Goal: Transaction & Acquisition: Purchase product/service

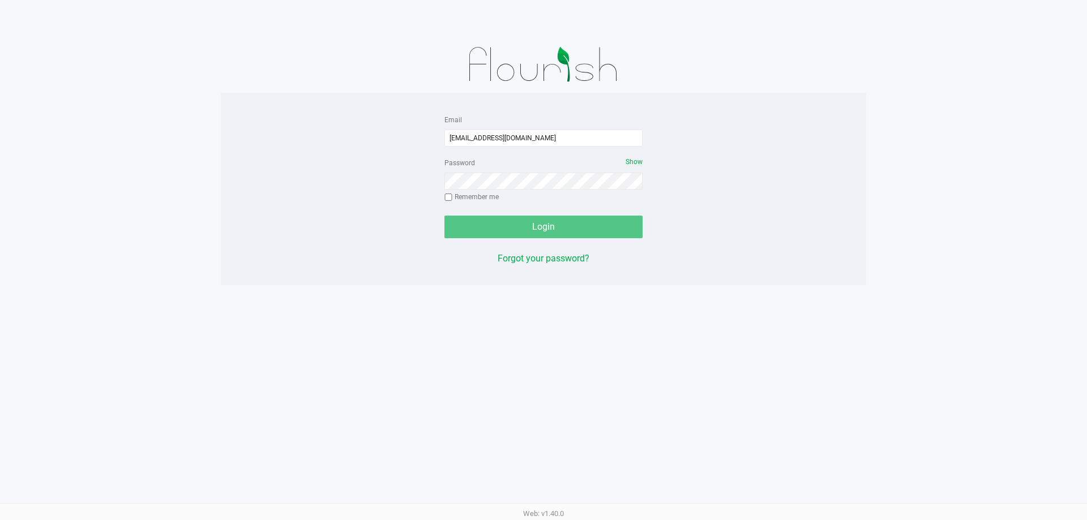
type input "[EMAIL_ADDRESS][DOMAIN_NAME]"
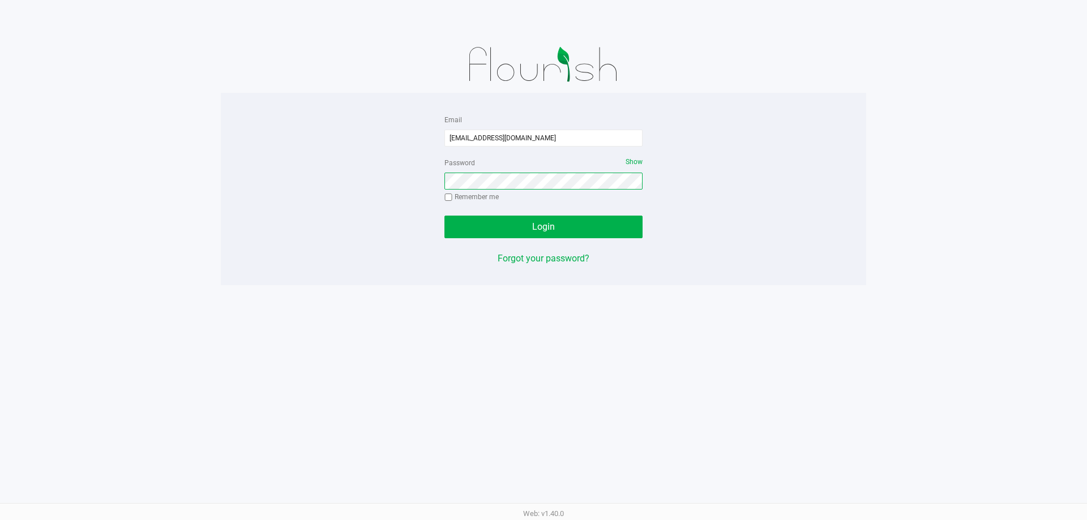
click at [444, 216] on button "Login" at bounding box center [543, 227] width 198 height 23
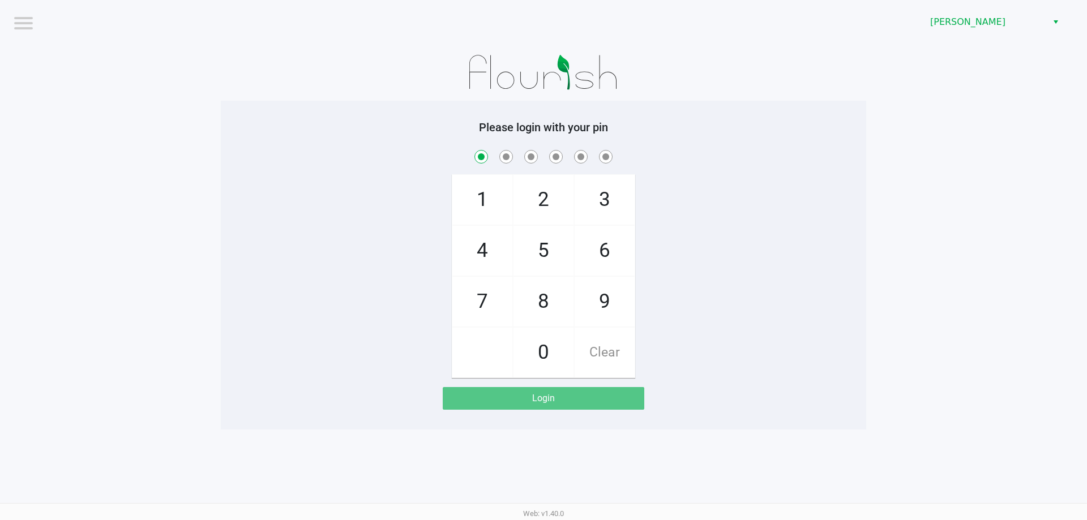
checkbox input "true"
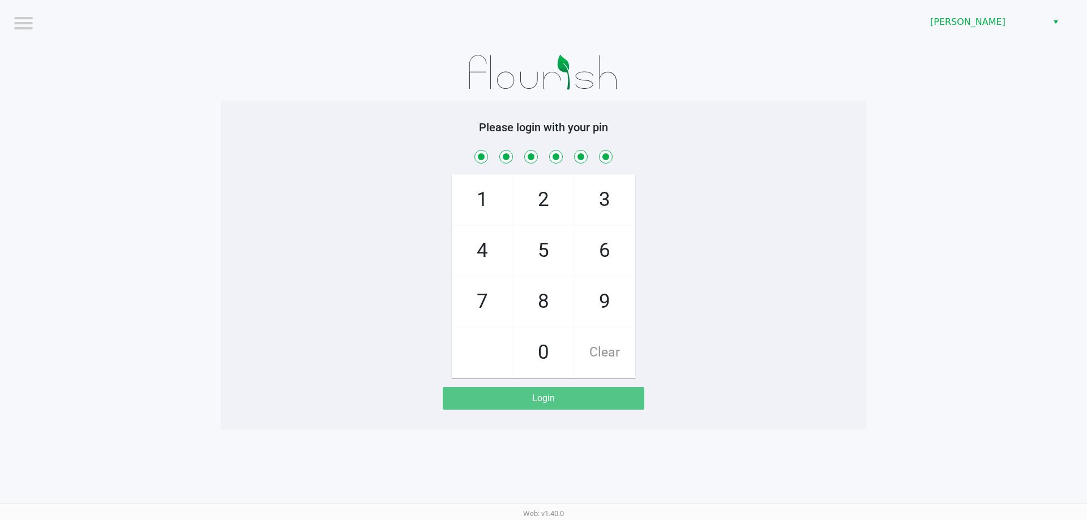
checkbox input "true"
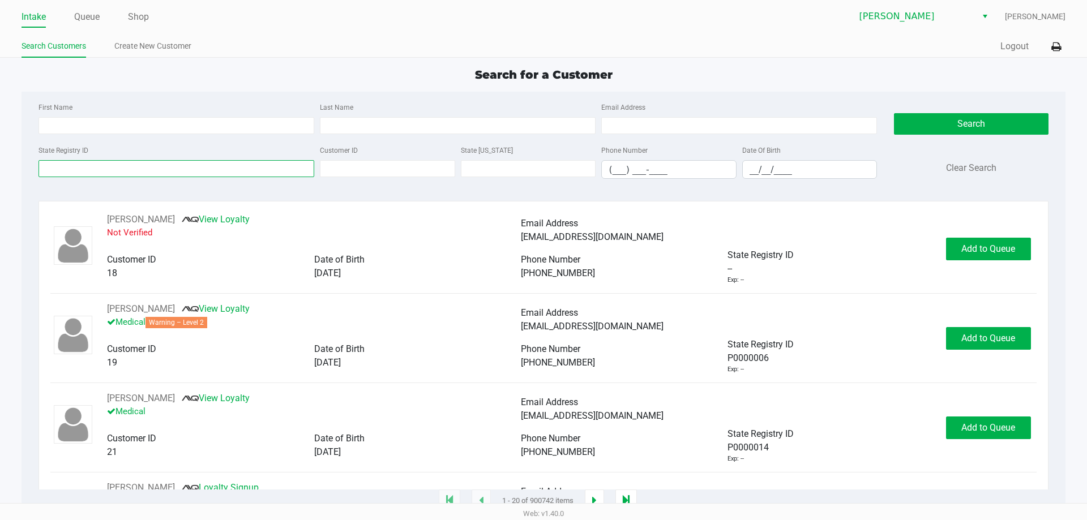
click at [96, 167] on input "State Registry ID" at bounding box center [176, 168] width 276 height 17
click at [64, 166] on input "State Registry ID" at bounding box center [176, 168] width 276 height 17
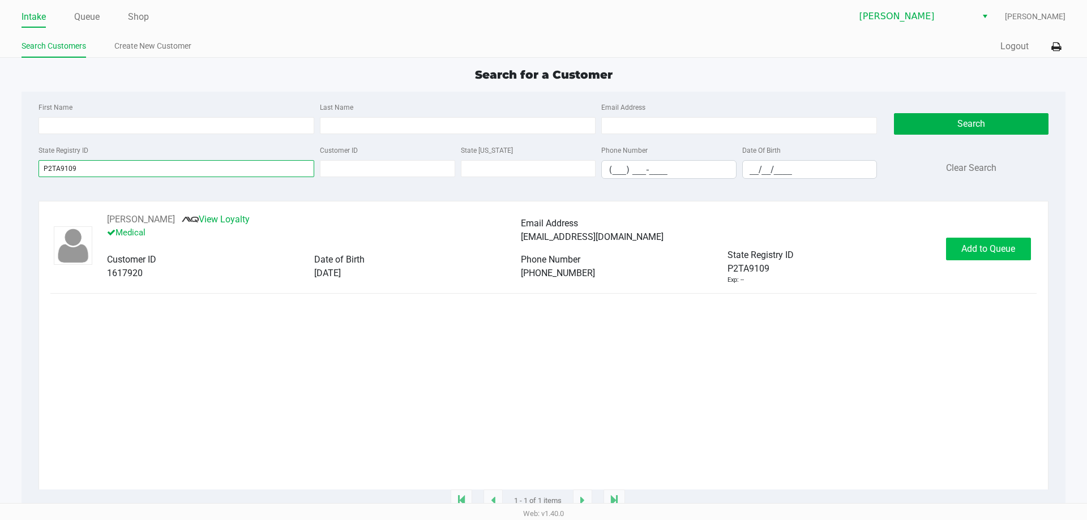
type input "P2TA9109"
click at [971, 243] on button "Add to Queue" at bounding box center [988, 249] width 85 height 23
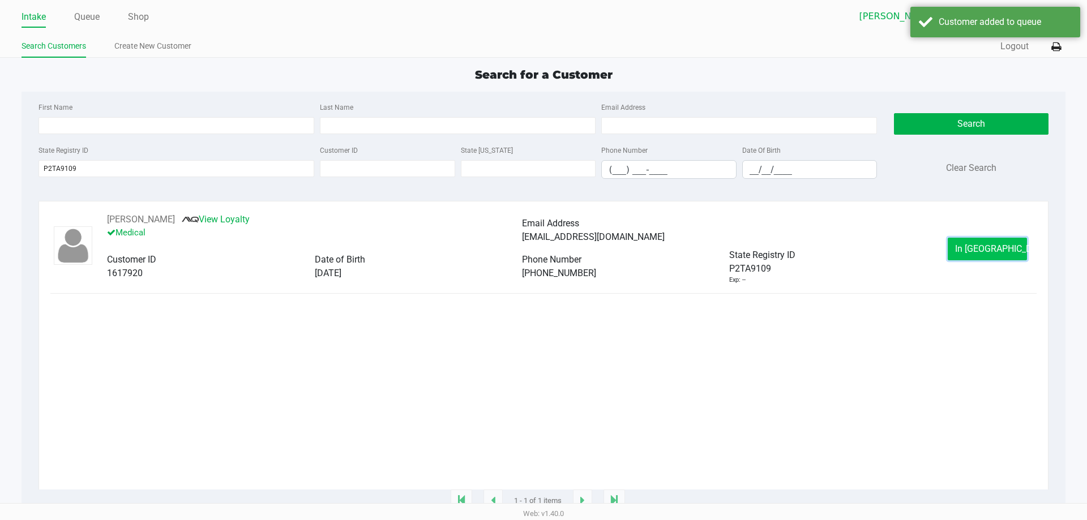
click at [985, 244] on span "In [GEOGRAPHIC_DATA]" at bounding box center [1002, 248] width 95 height 11
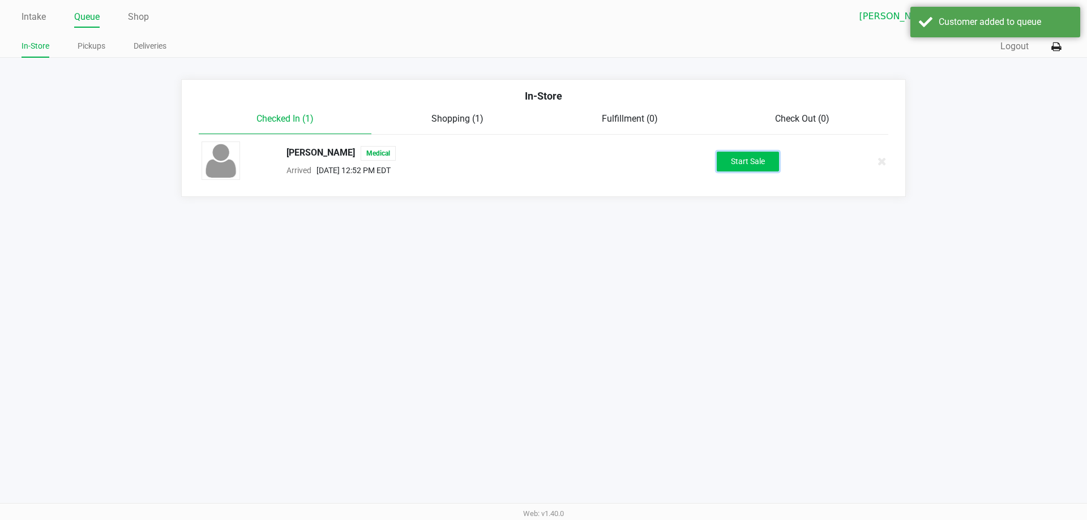
click at [743, 163] on button "Start Sale" at bounding box center [748, 162] width 62 height 20
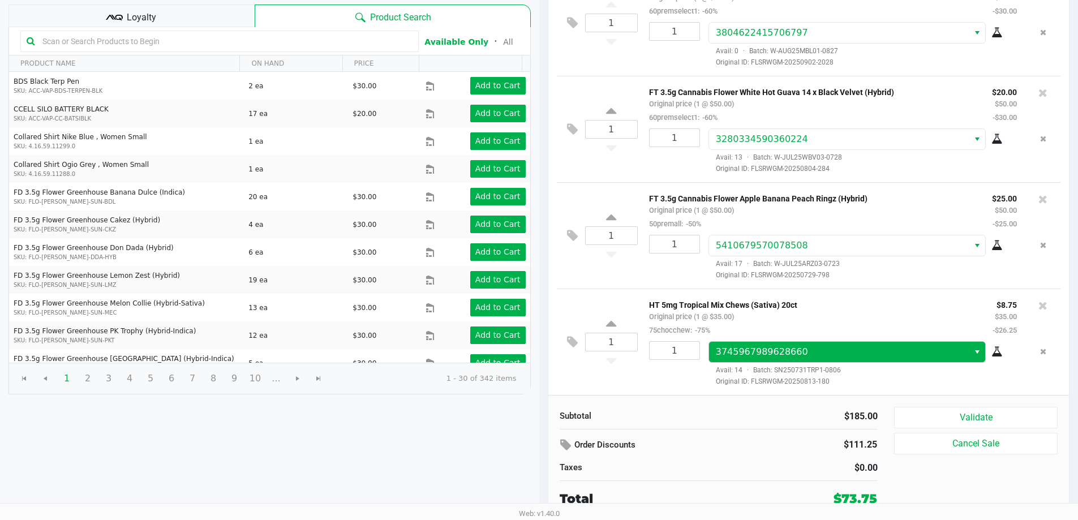
scroll to position [17, 0]
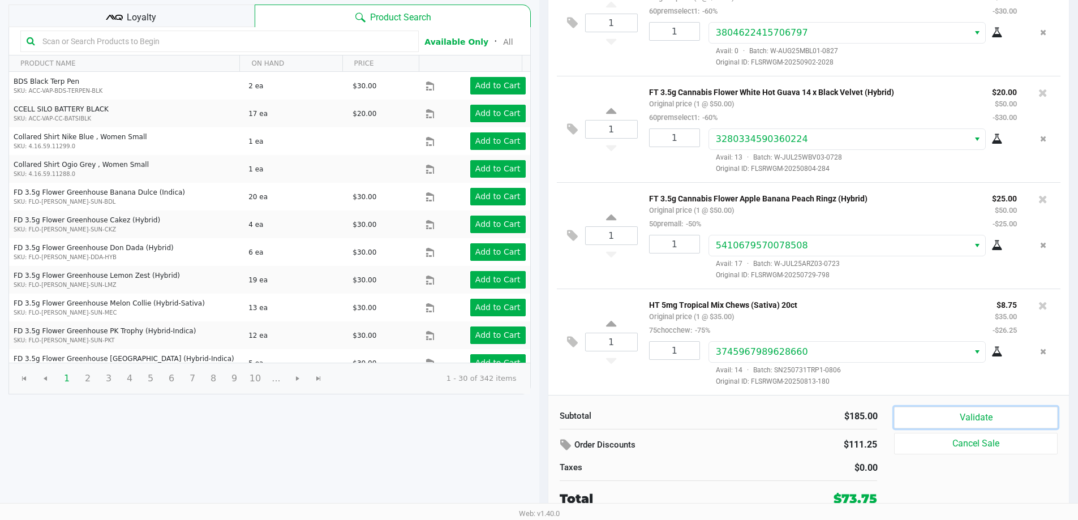
click at [932, 413] on button "Validate" at bounding box center [975, 418] width 163 height 22
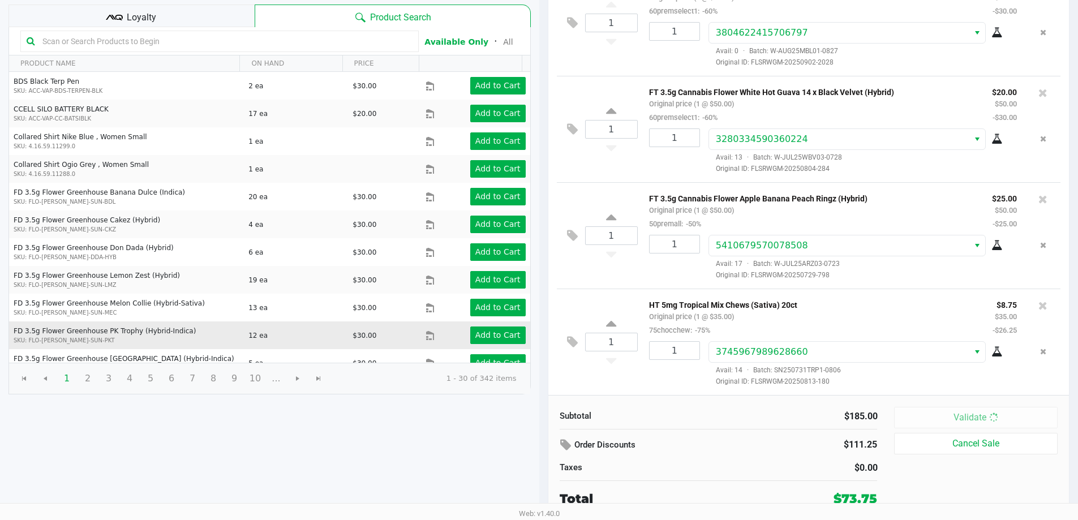
scroll to position [0, 0]
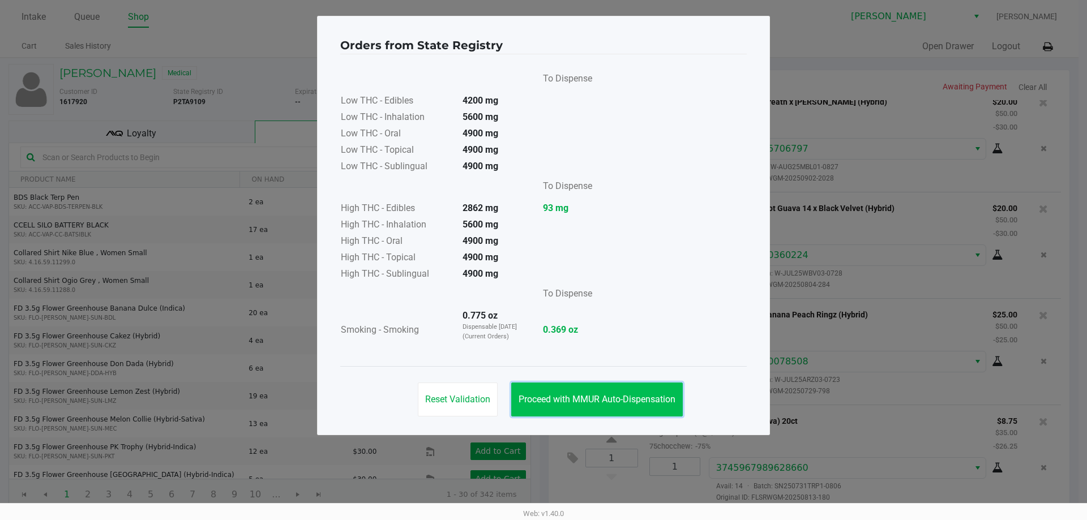
click at [604, 405] on button "Proceed with MMUR Auto-Dispensation" at bounding box center [597, 400] width 172 height 34
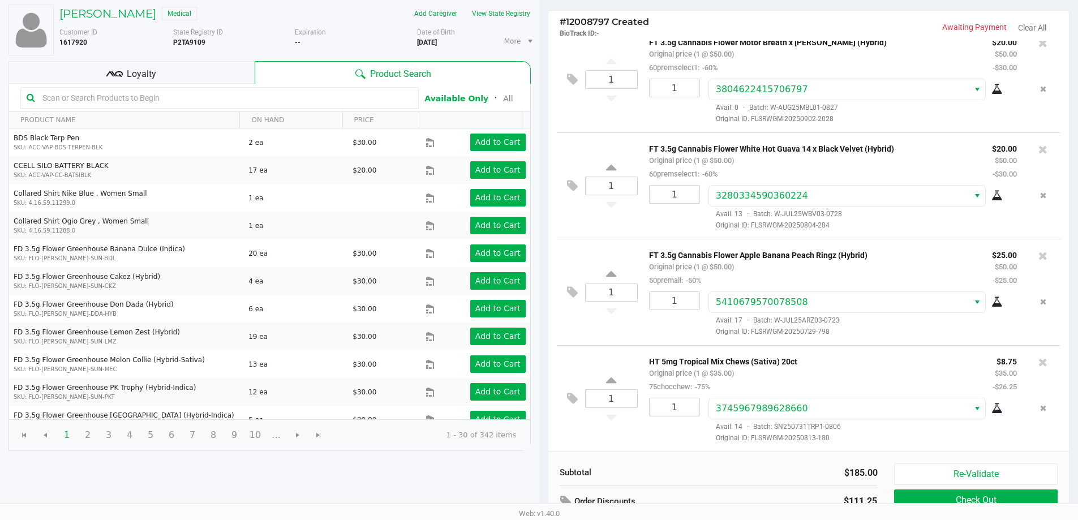
scroll to position [116, 0]
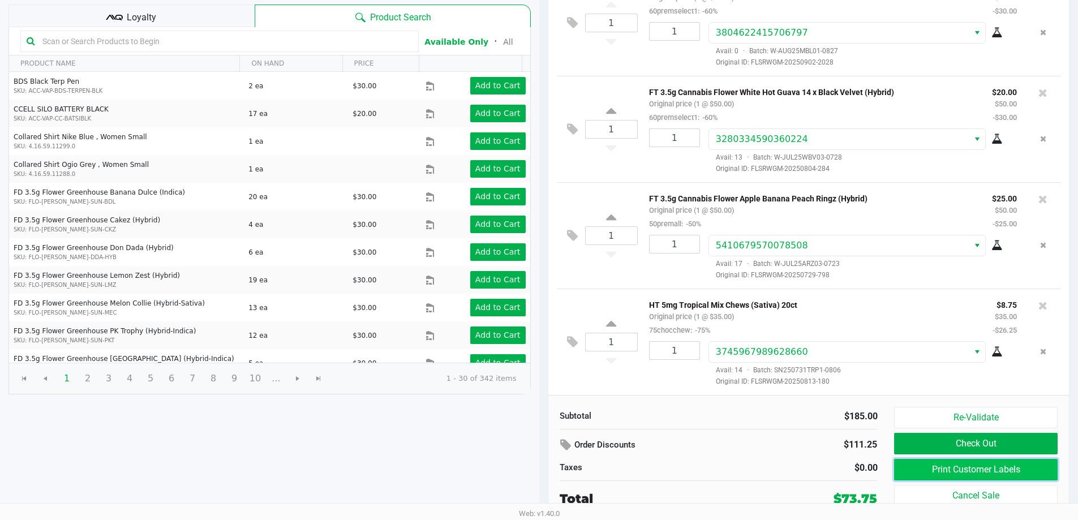
click at [940, 480] on button "Print Customer Labels" at bounding box center [975, 470] width 163 height 22
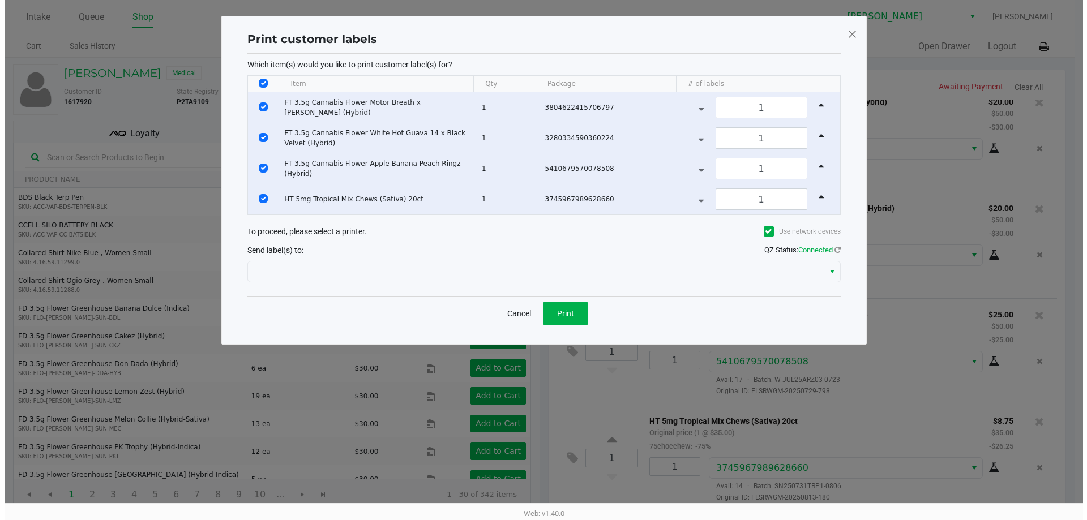
scroll to position [0, 0]
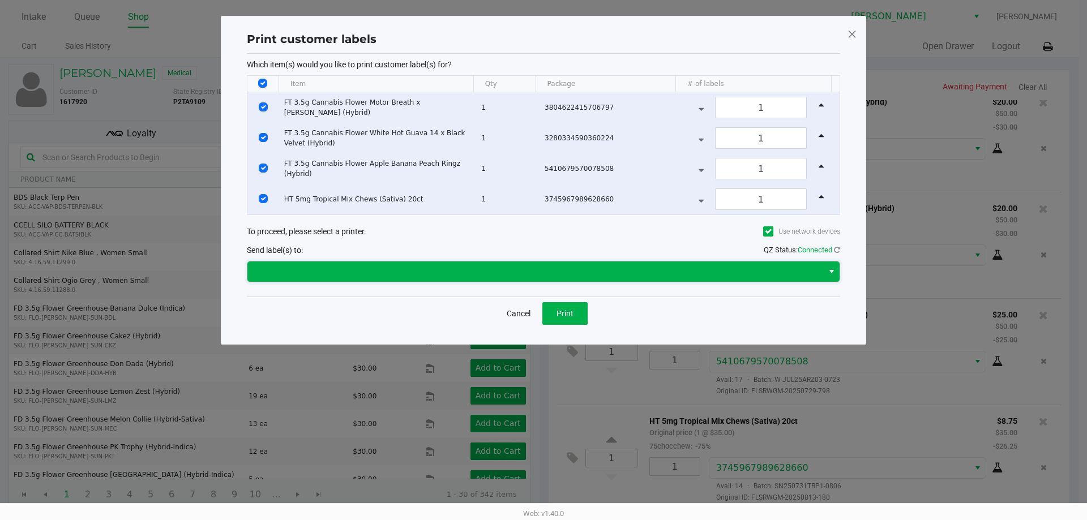
click at [486, 263] on span at bounding box center [535, 272] width 576 height 20
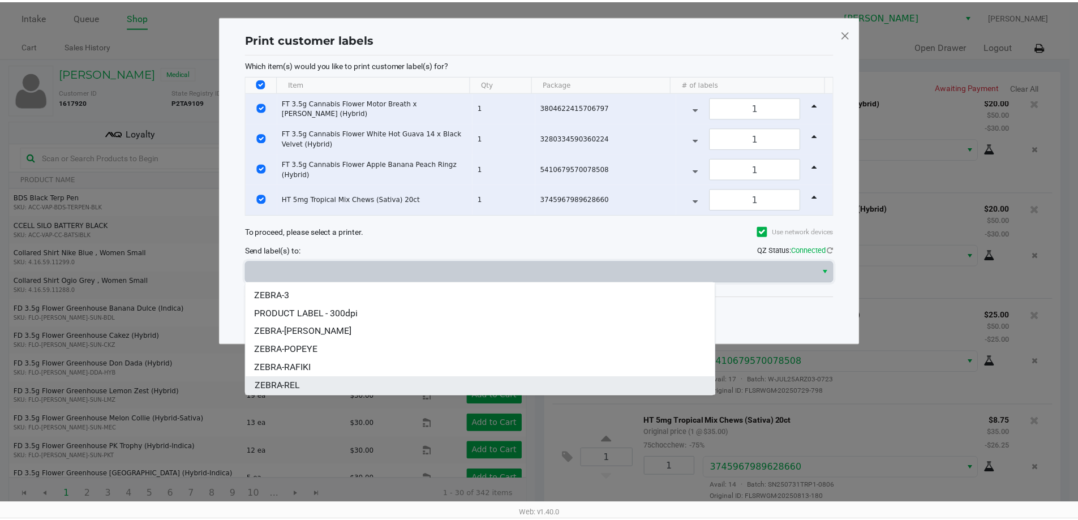
scroll to position [50, 0]
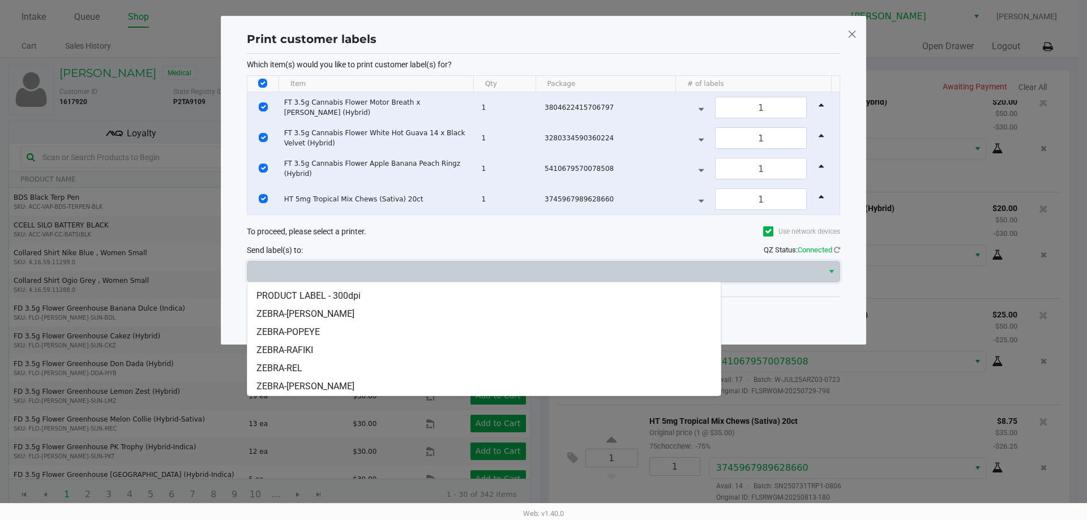
click at [312, 339] on li "ZEBRA-POPEYE" at bounding box center [483, 332] width 473 height 18
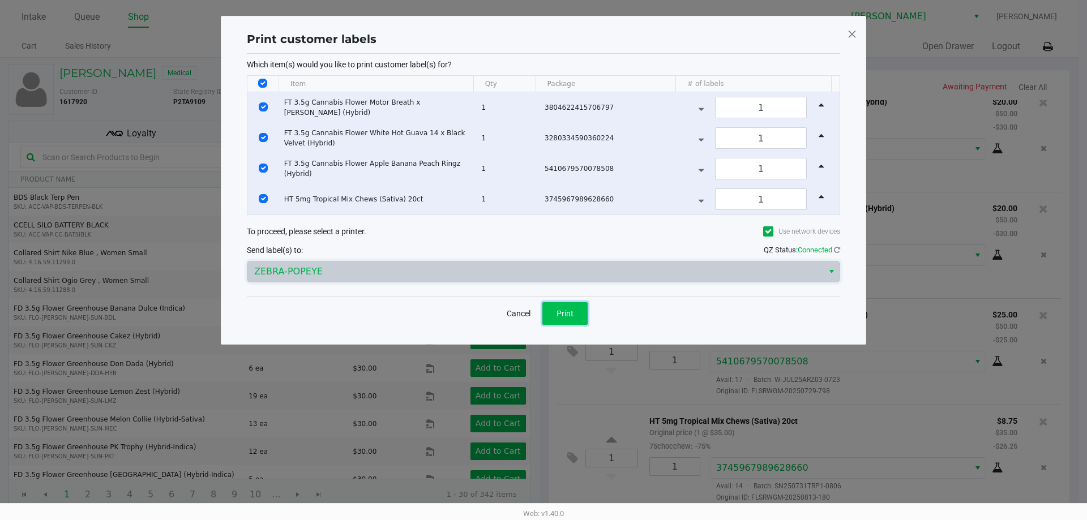
click at [576, 311] on button "Print" at bounding box center [564, 313] width 45 height 23
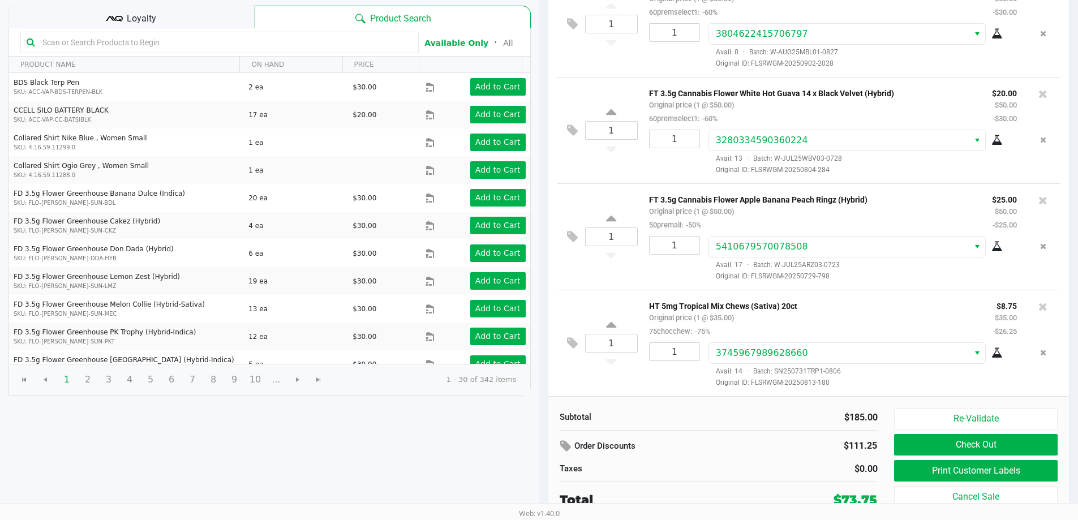
scroll to position [116, 0]
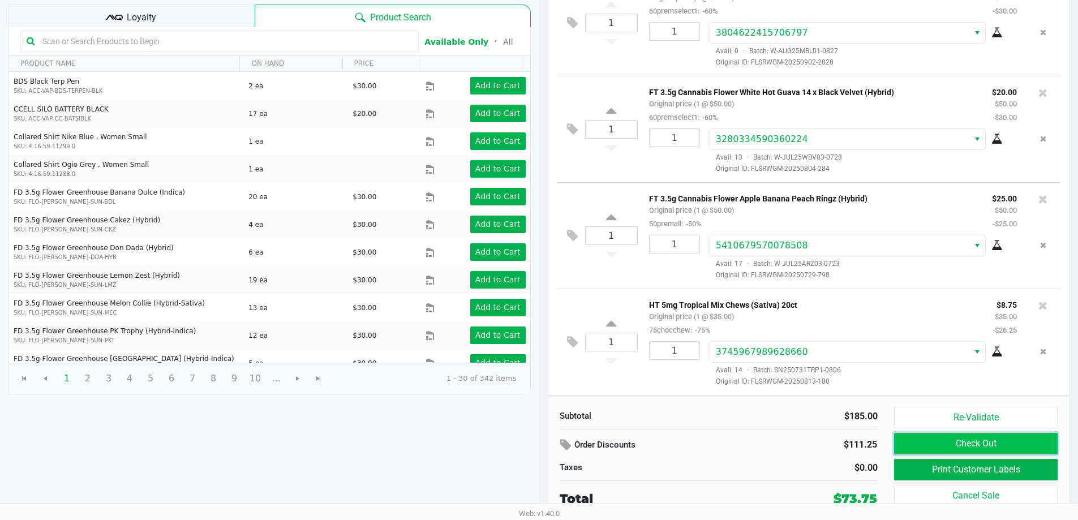
click at [936, 450] on button "Check Out" at bounding box center [975, 444] width 163 height 22
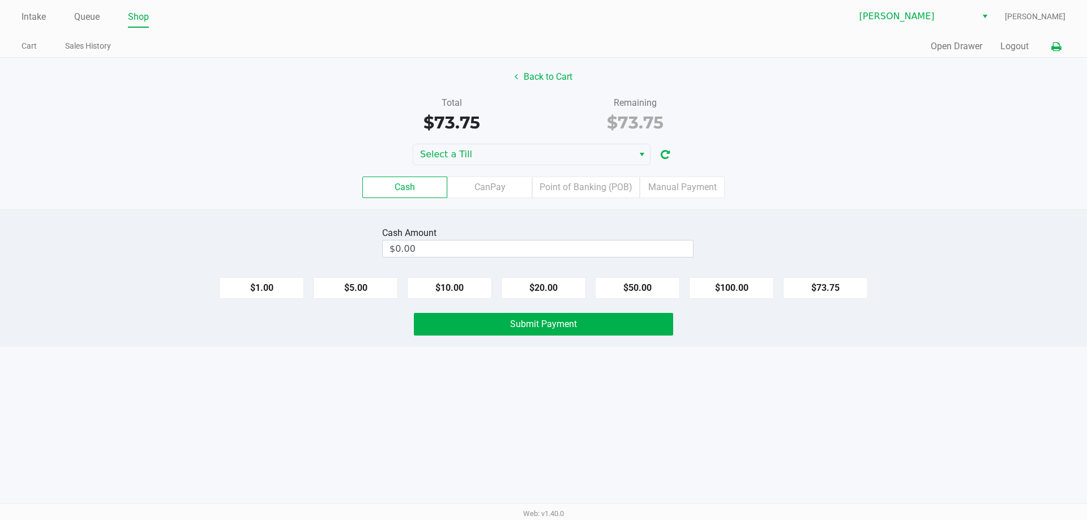
click at [1059, 54] on button at bounding box center [1056, 46] width 19 height 21
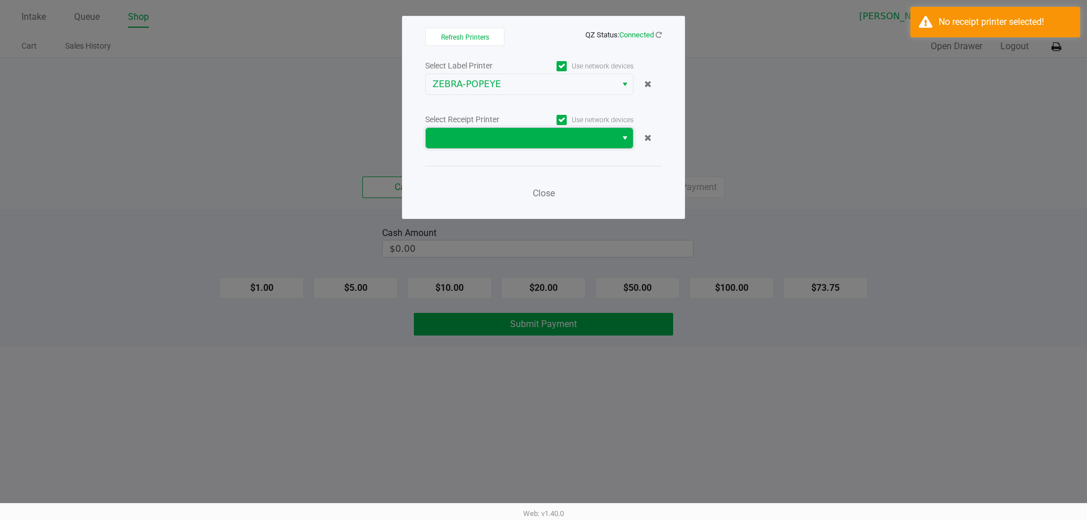
click at [504, 147] on span at bounding box center [521, 138] width 191 height 20
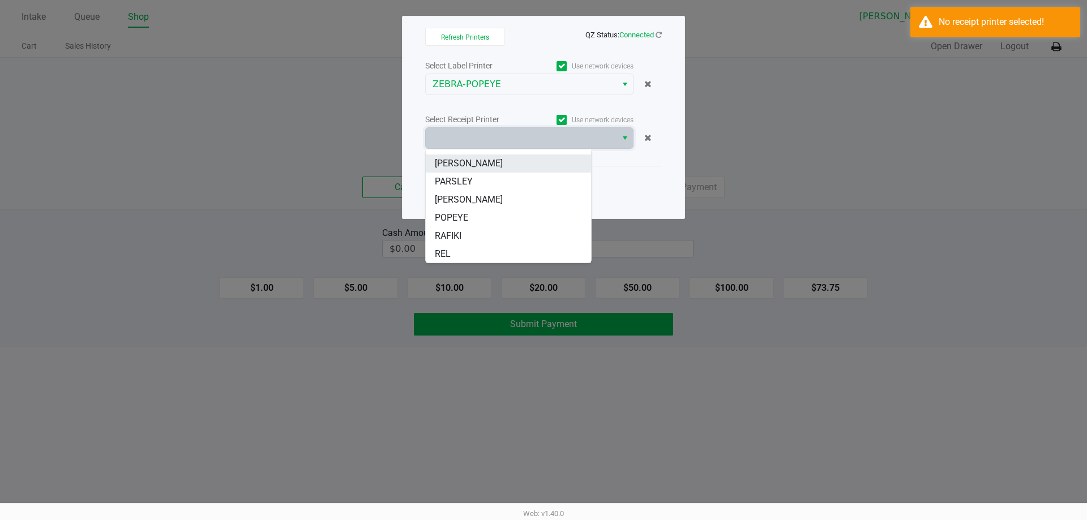
scroll to position [68, 0]
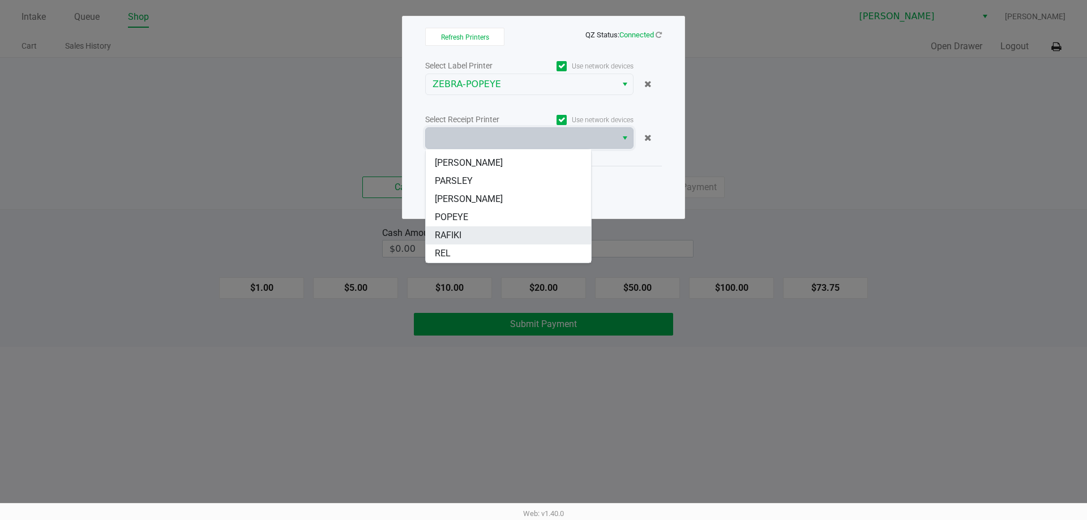
click at [464, 238] on li "RAFIKI" at bounding box center [508, 235] width 165 height 18
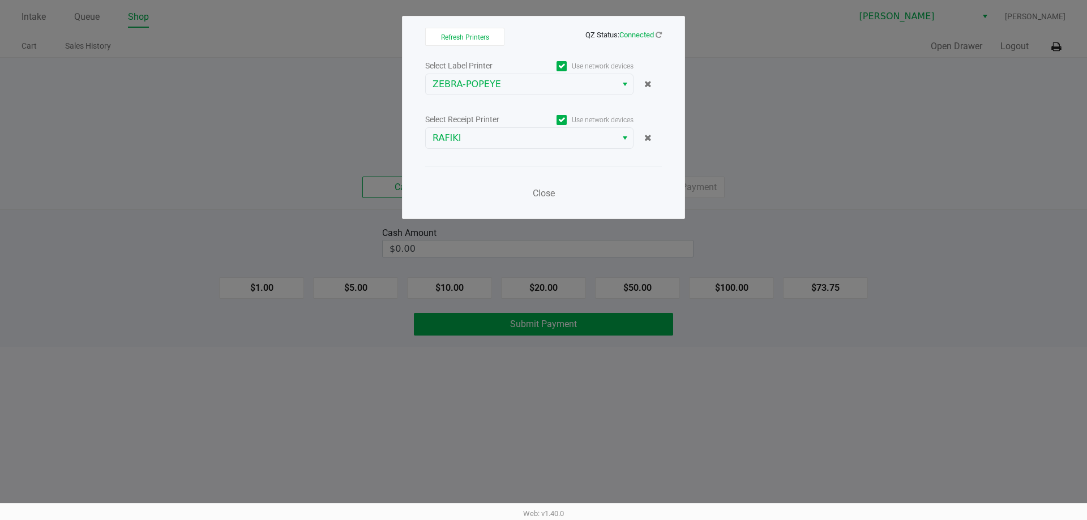
click at [248, 172] on ngb-modal-window "Refresh Printers QZ Status: Connected Select Label Printer Use network devices …" at bounding box center [543, 260] width 1087 height 520
click at [536, 189] on span "Close" at bounding box center [544, 193] width 22 height 11
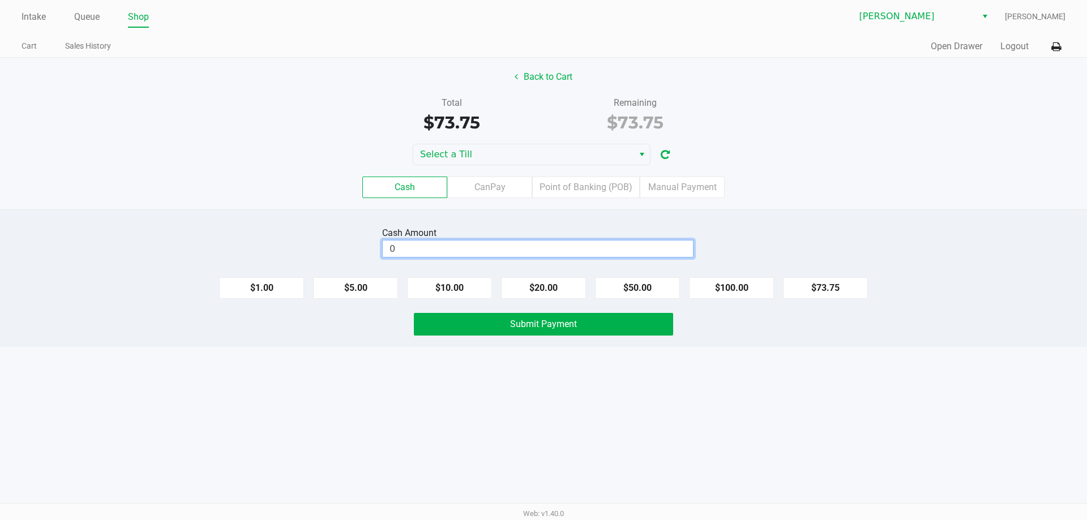
click at [618, 247] on input "0" at bounding box center [538, 249] width 310 height 16
click at [542, 239] on div "Cash Amount" at bounding box center [537, 233] width 311 height 14
click at [547, 240] on kendo-numerictextbox "$0.00" at bounding box center [537, 249] width 311 height 18
click at [550, 250] on input "0" at bounding box center [538, 249] width 310 height 16
click at [550, 251] on input "0" at bounding box center [538, 249] width 310 height 16
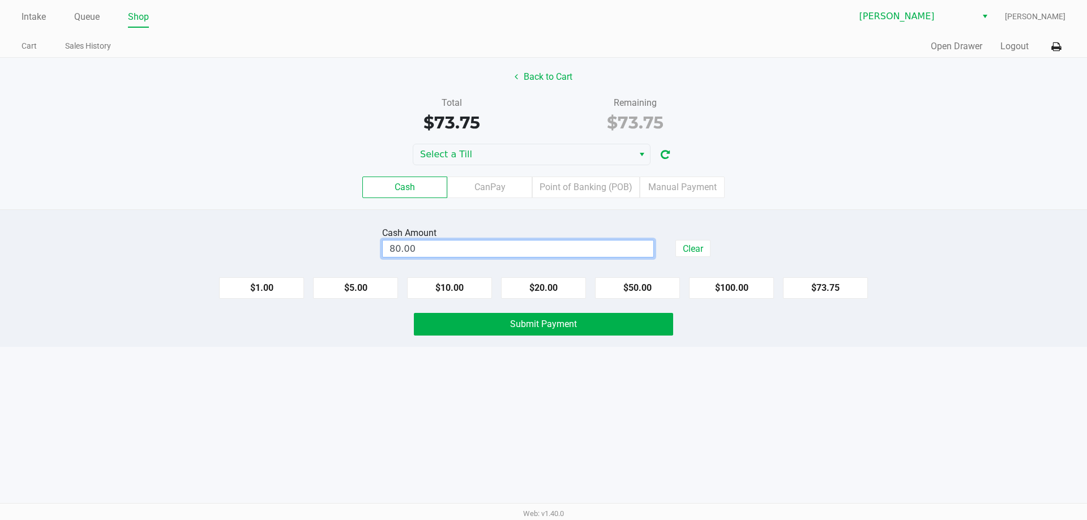
type input "$80.00"
click at [551, 142] on div "Back to Cart Total $73.75 Remaining $73.75 Select a Till Cash CanPay Point of B…" at bounding box center [543, 134] width 1087 height 152
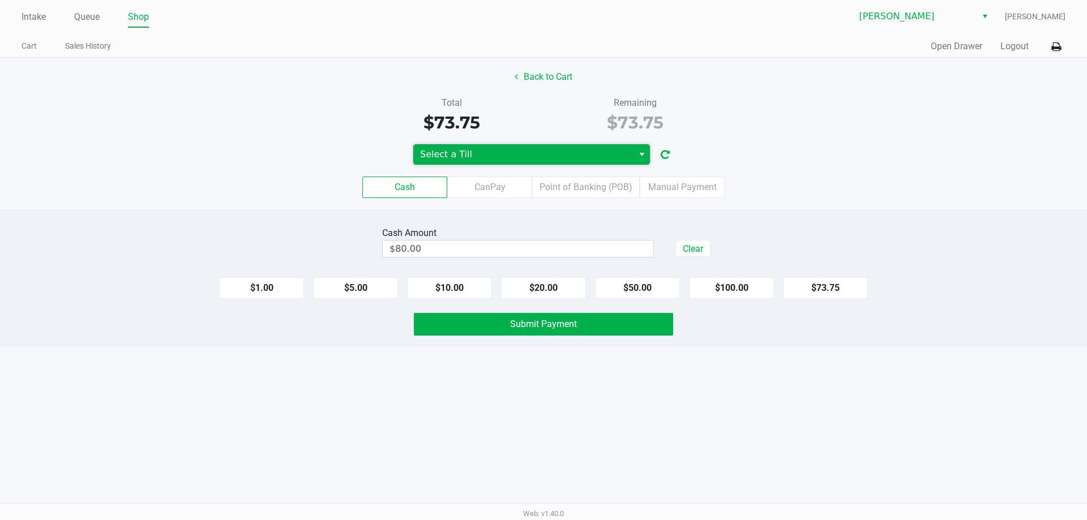
click at [553, 165] on kendo-dropdownlist "Select a Till" at bounding box center [532, 155] width 238 height 22
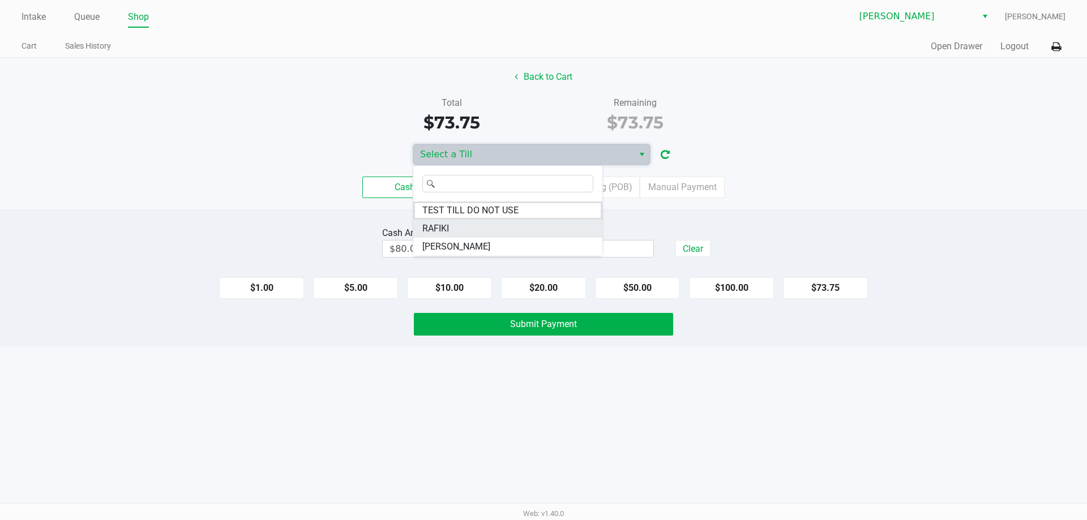
click at [477, 232] on li "RAFIKI" at bounding box center [507, 229] width 189 height 18
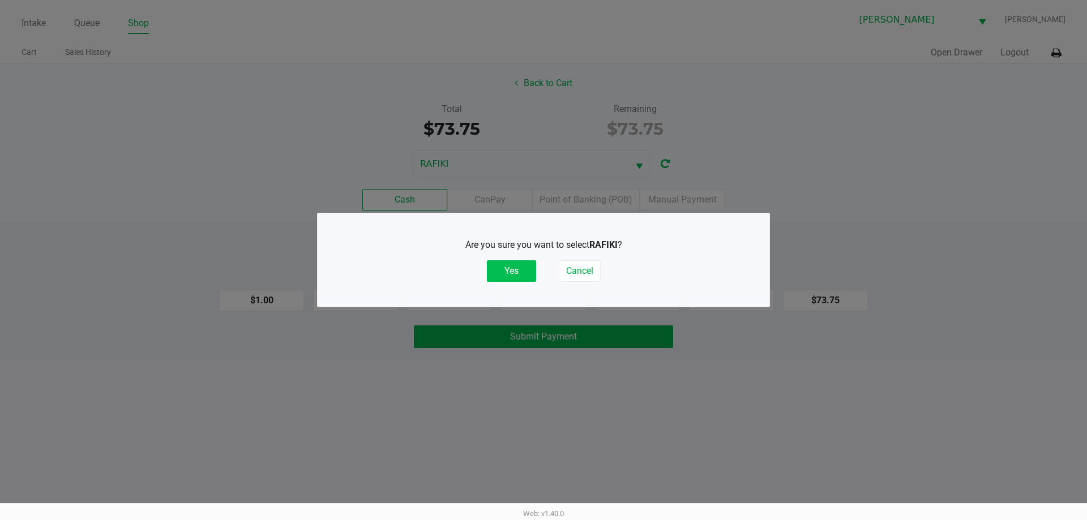
click at [506, 275] on button "Yes" at bounding box center [511, 271] width 49 height 22
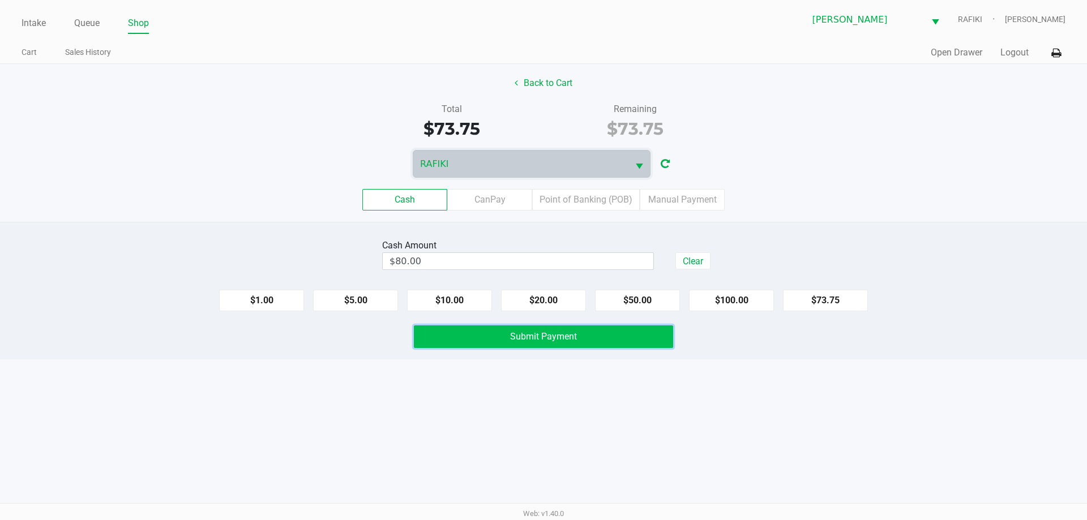
click at [480, 336] on button "Submit Payment" at bounding box center [543, 337] width 259 height 23
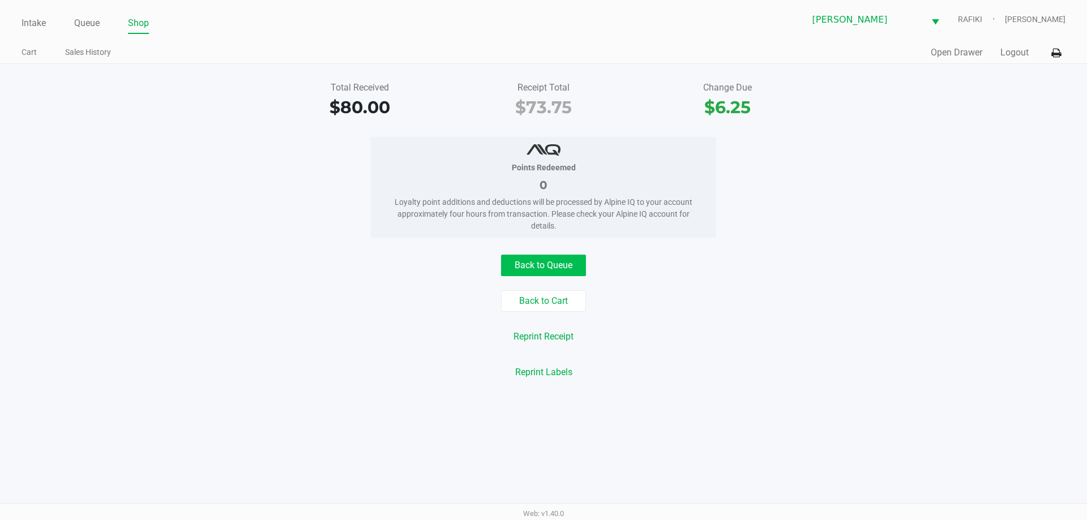
click at [543, 266] on button "Back to Queue" at bounding box center [543, 266] width 85 height 22
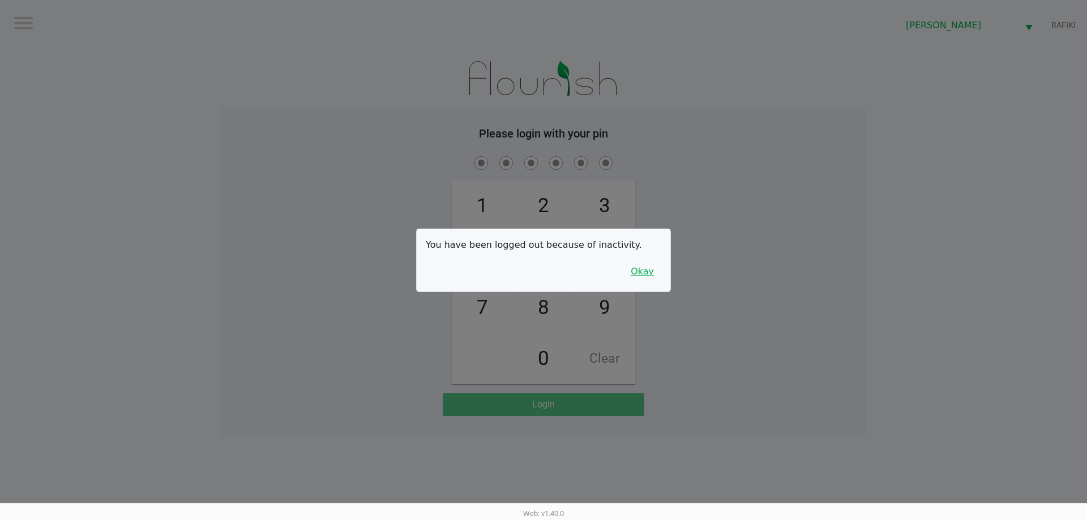
click at [644, 273] on button "Okay" at bounding box center [642, 272] width 38 height 22
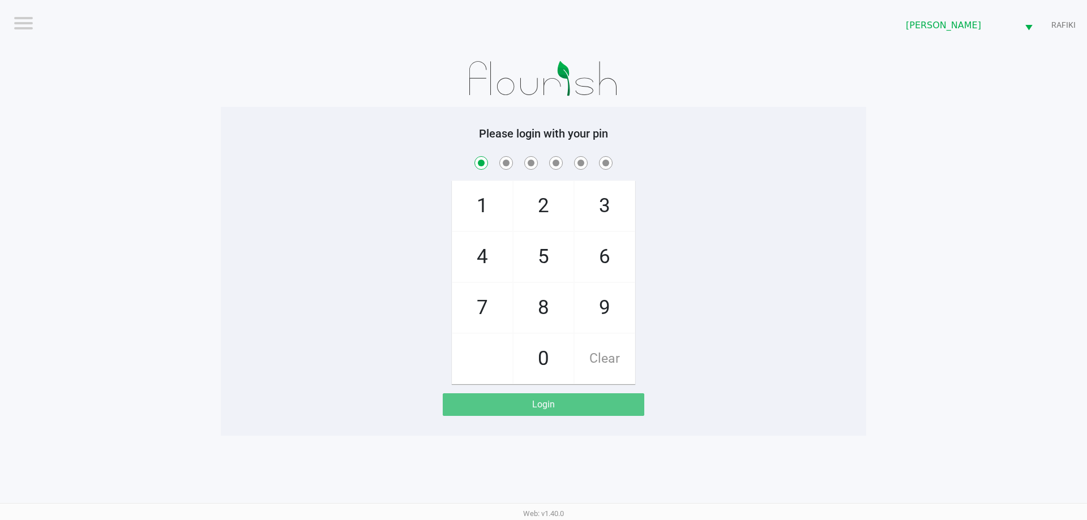
checkbox input "true"
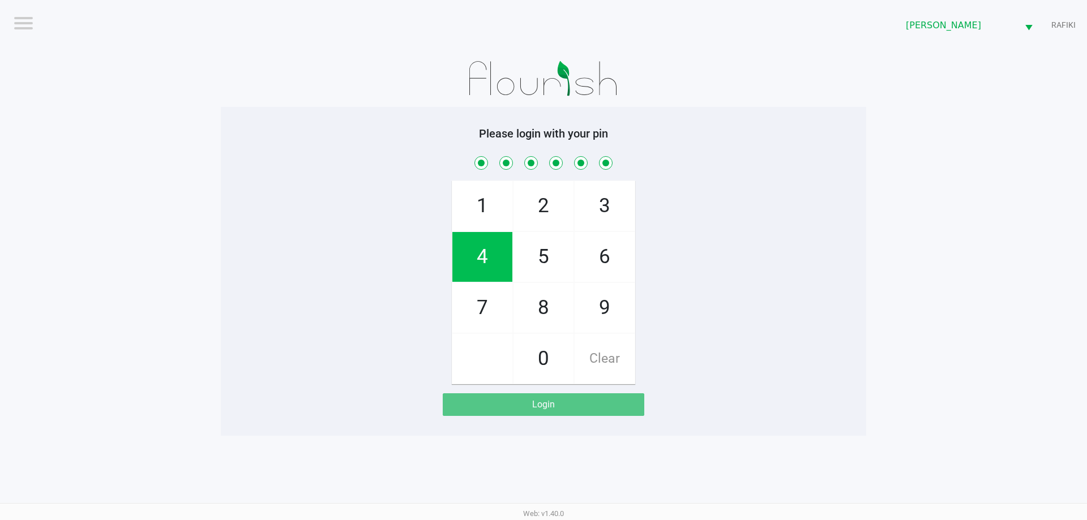
checkbox input "true"
